Goal: Register for event/course

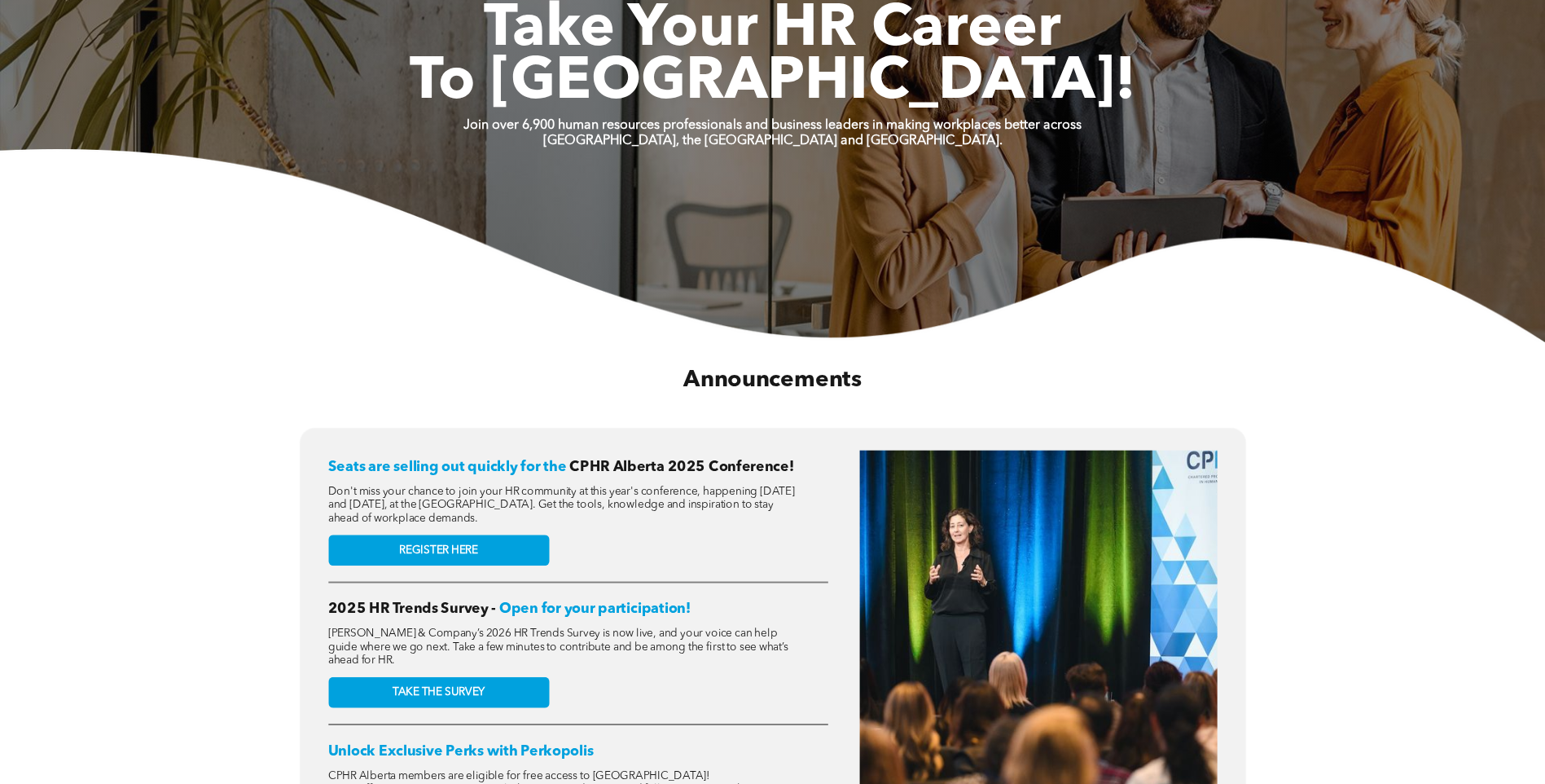
scroll to position [407, 0]
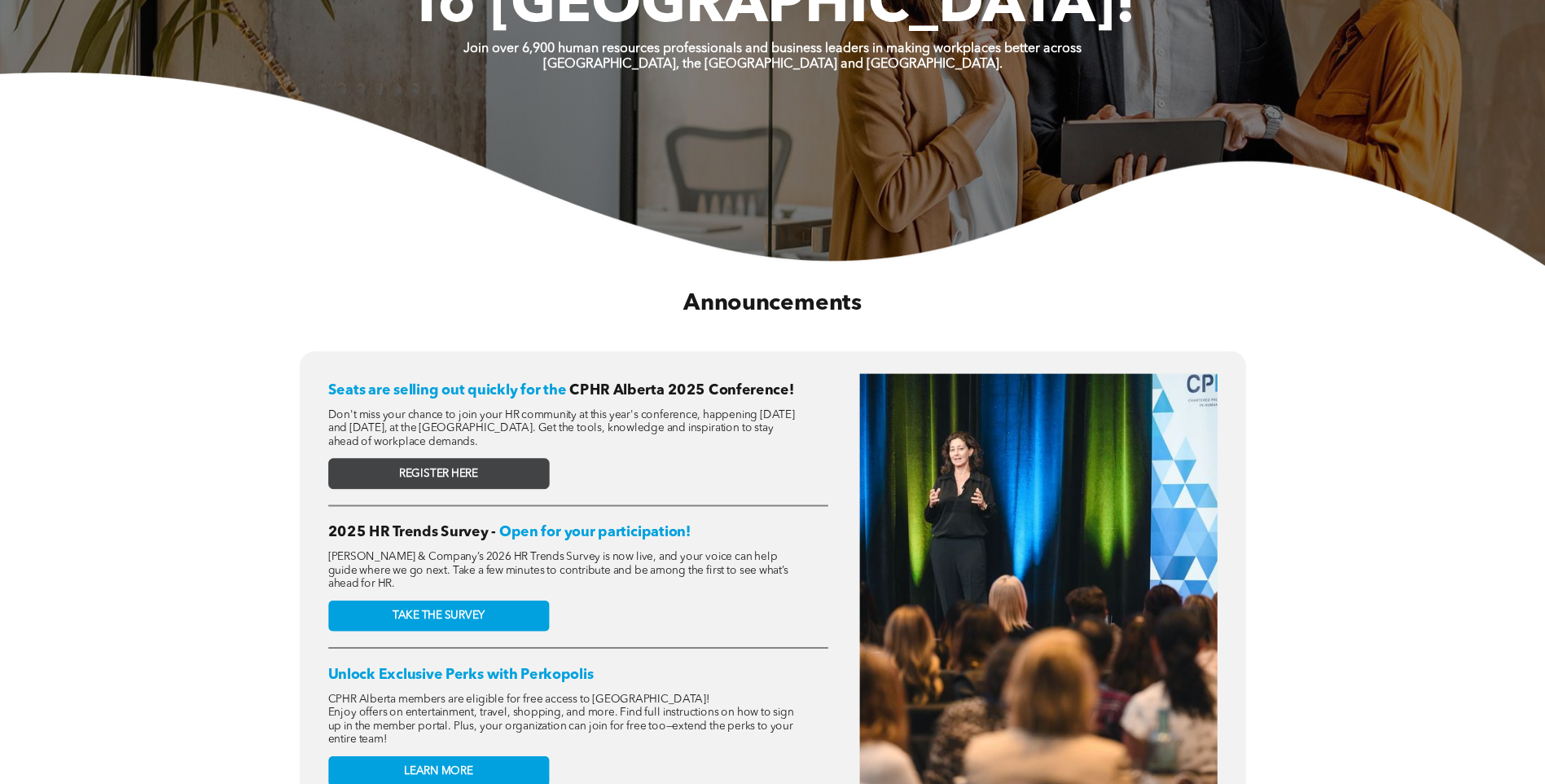
click at [400, 466] on span "REGISTER HERE" at bounding box center [439, 473] width 79 height 13
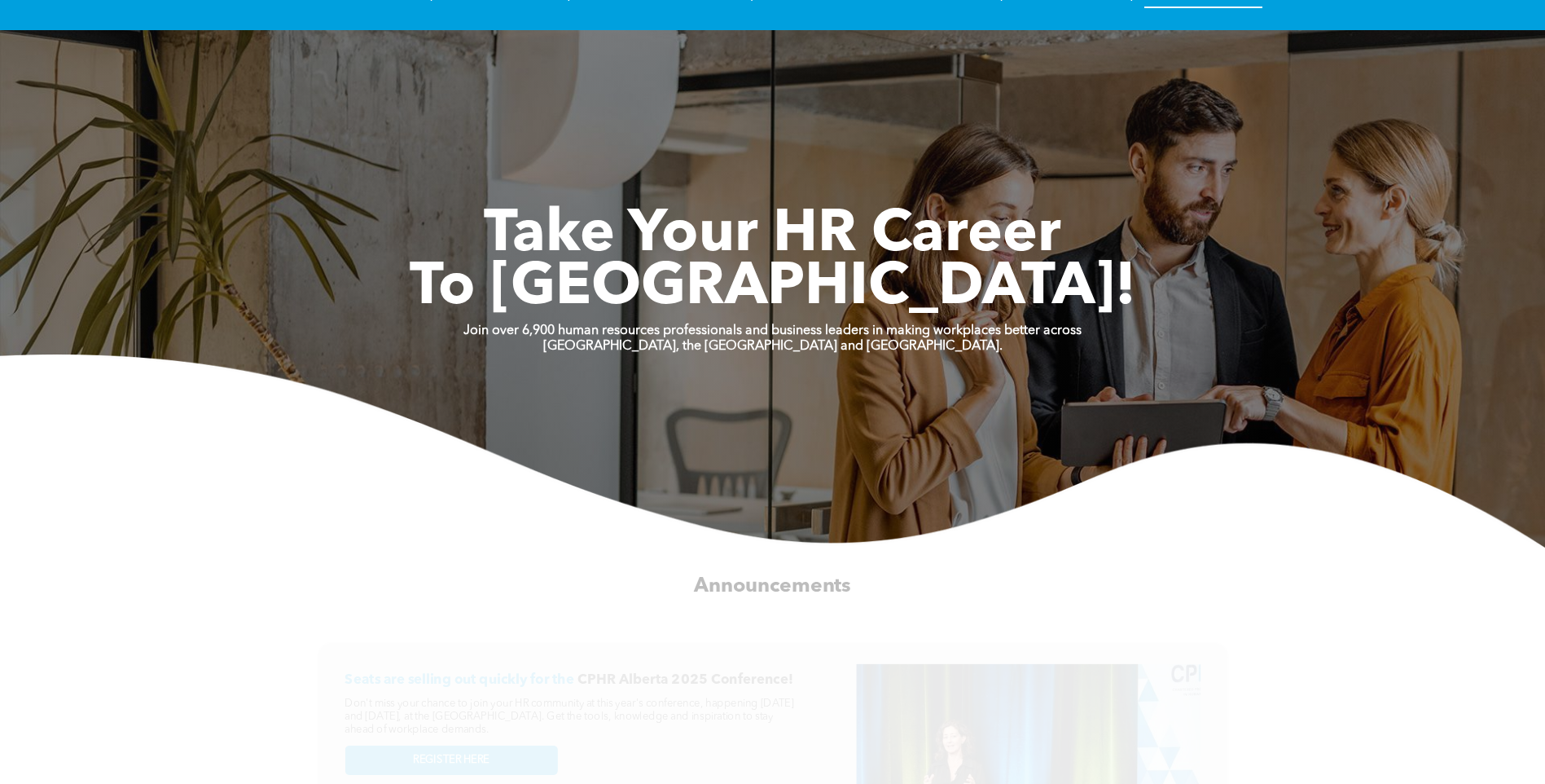
scroll to position [0, 0]
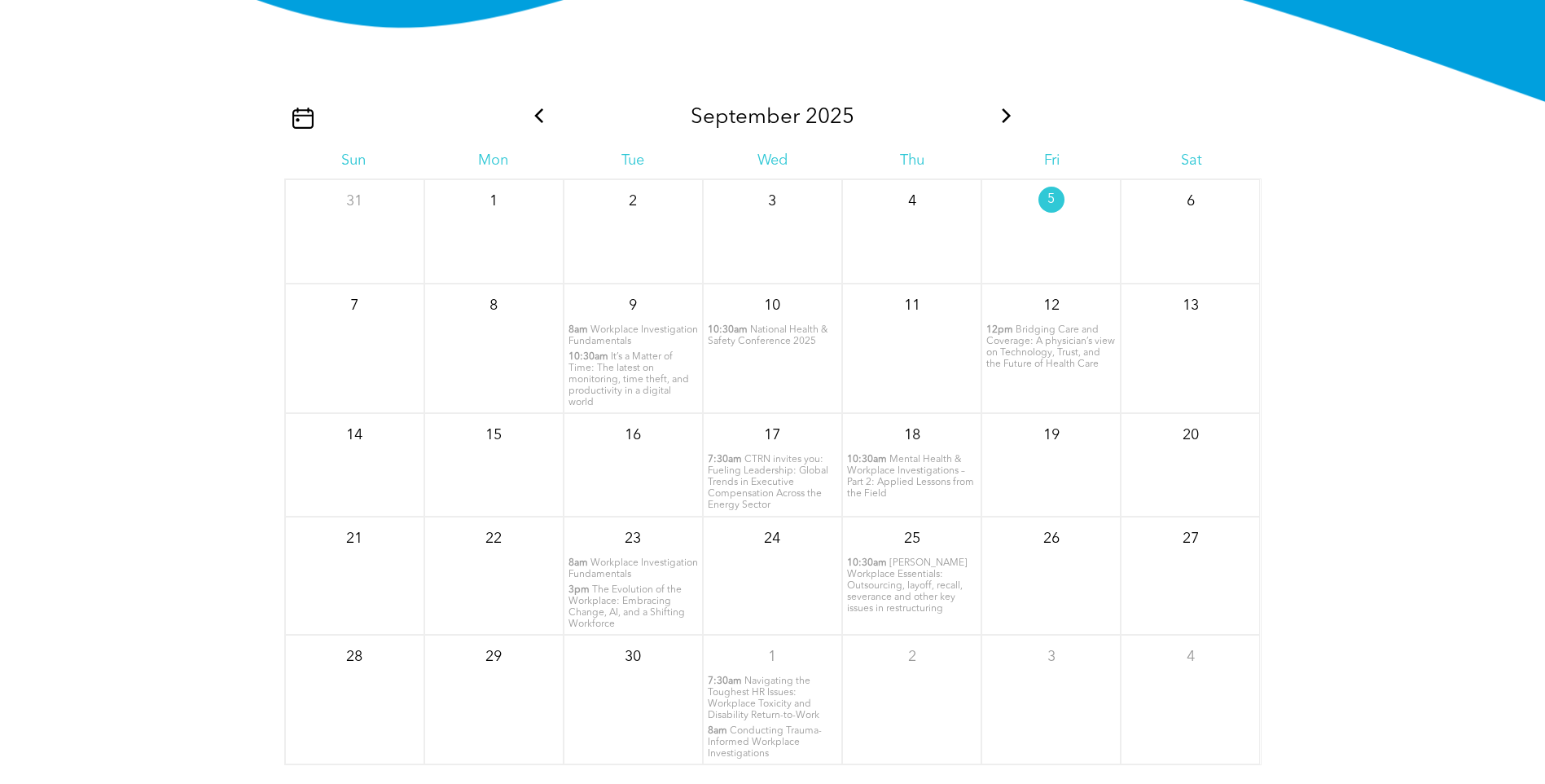
scroll to position [1900, 0]
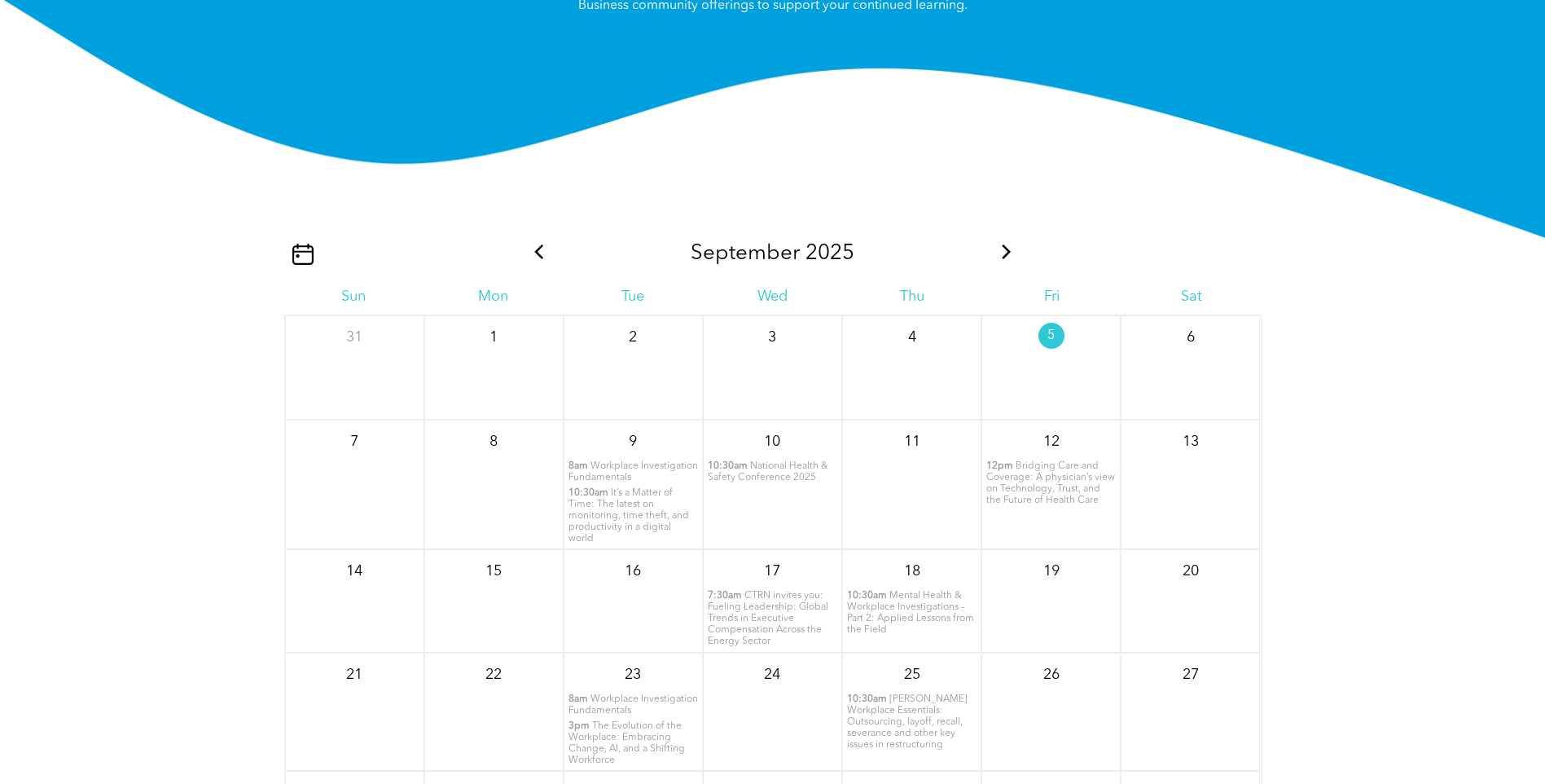
click at [739, 472] on span "10:30am" at bounding box center [728, 465] width 40 height 11
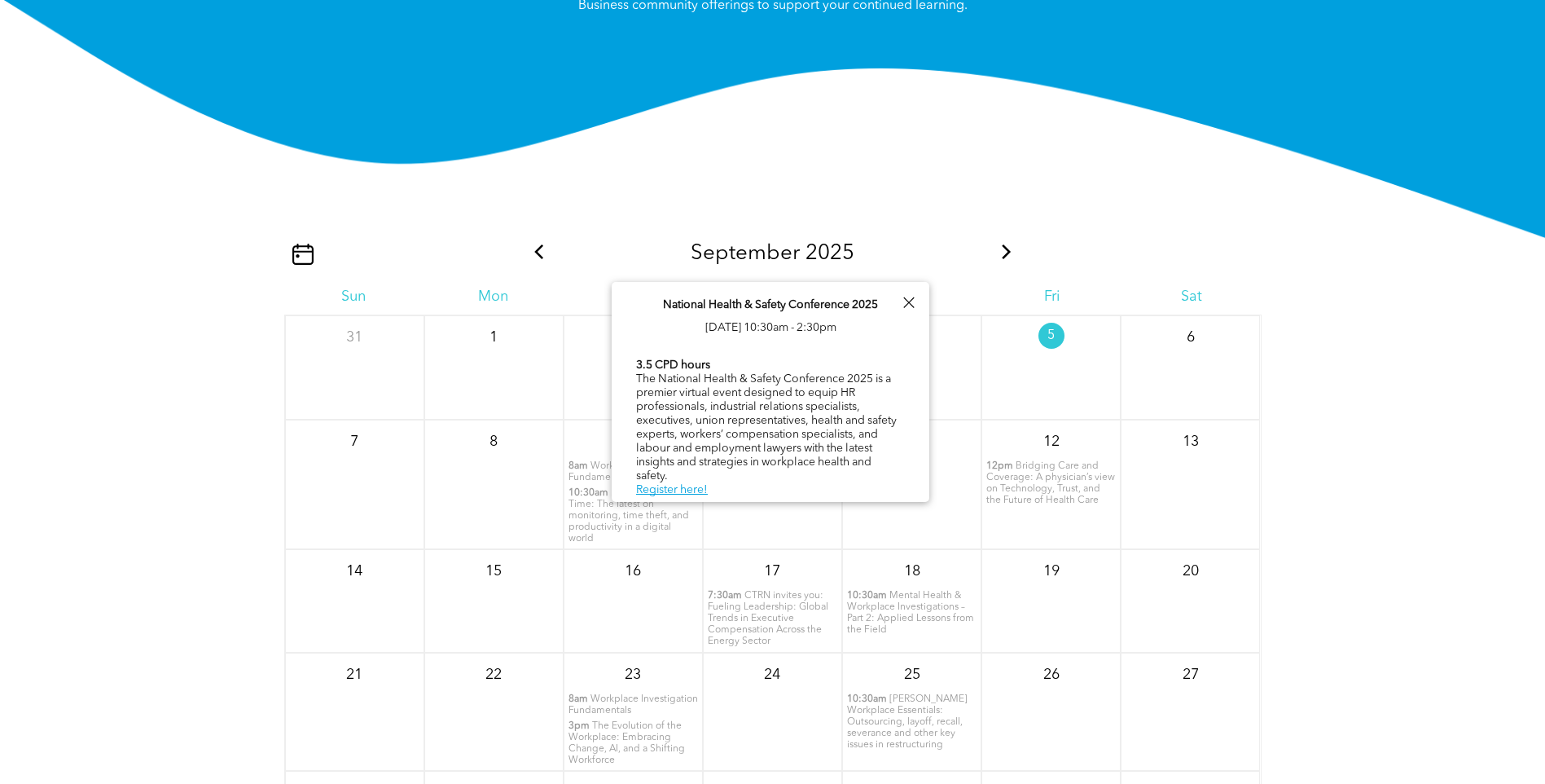
click at [910, 304] on div at bounding box center [909, 303] width 22 height 22
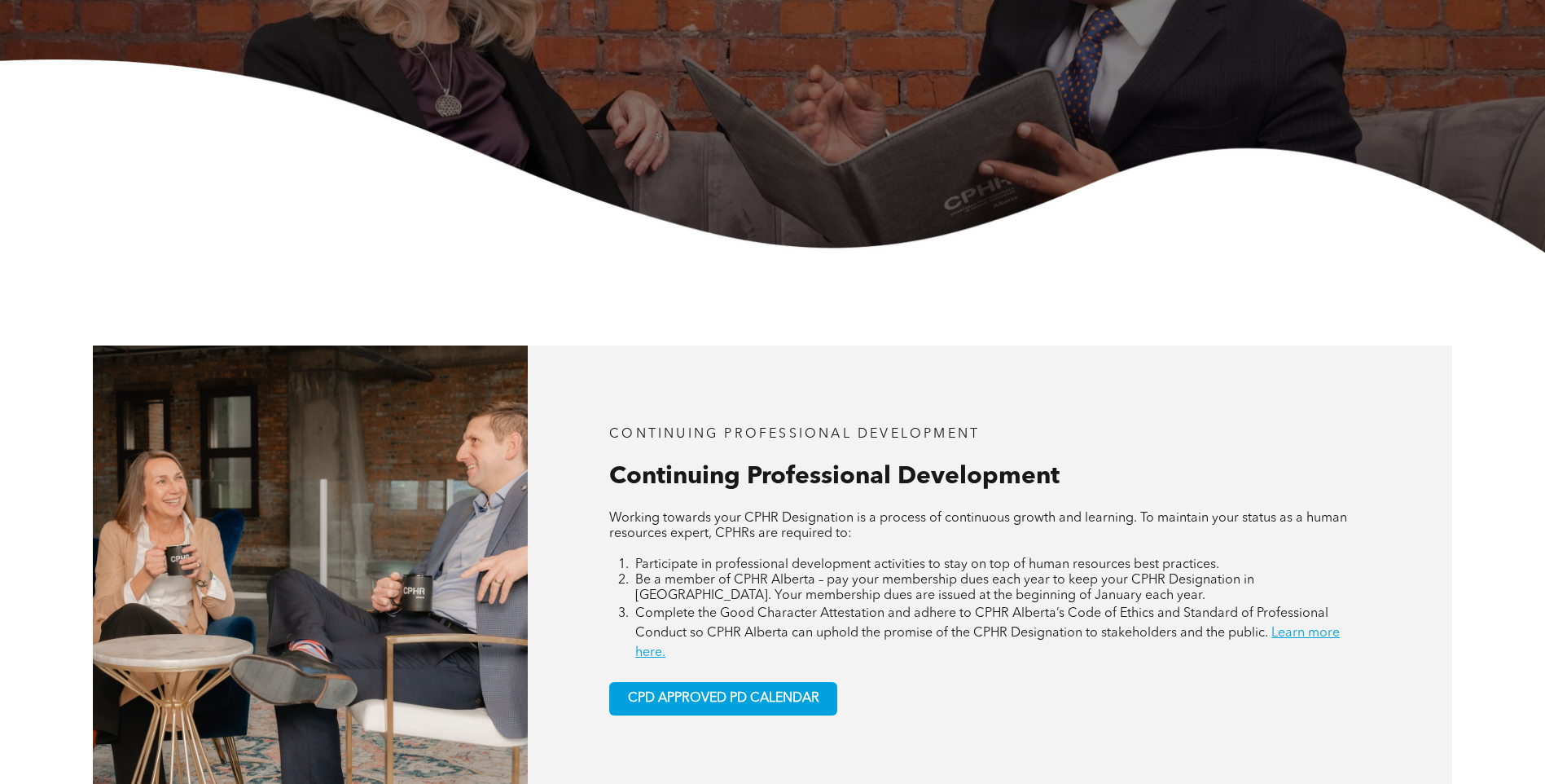
scroll to position [0, 0]
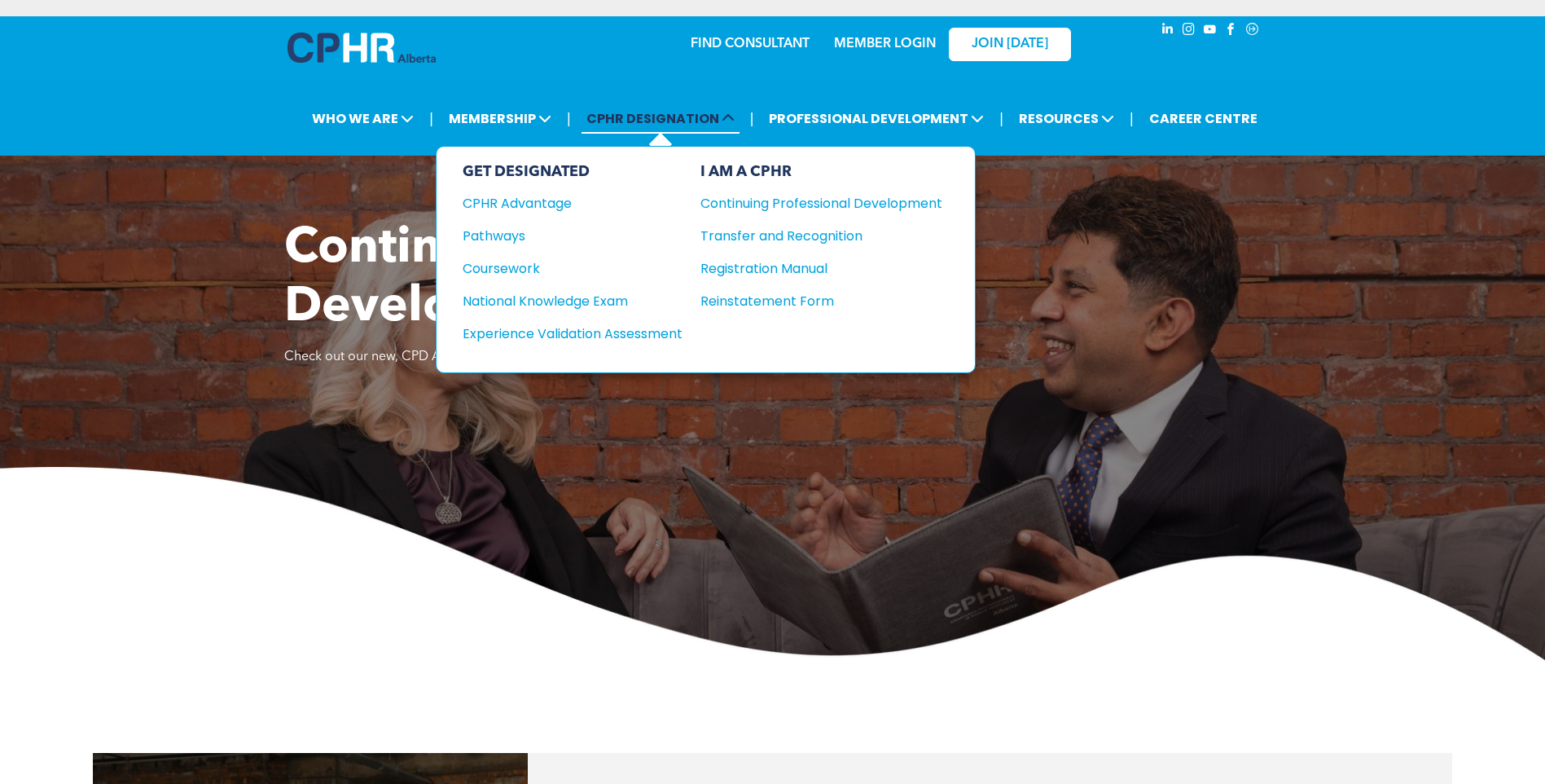
click at [733, 116] on icon at bounding box center [729, 118] width 13 height 13
click at [798, 238] on div "Transfer and Recognition" at bounding box center [810, 235] width 218 height 20
